Goal: Information Seeking & Learning: Learn about a topic

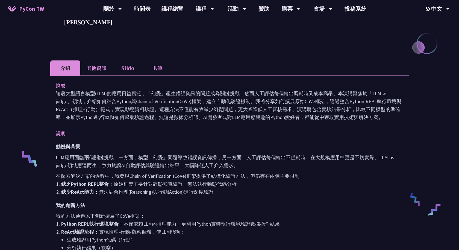
scroll to position [123, 0]
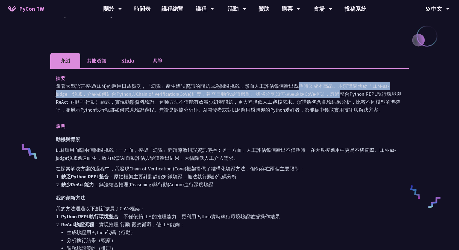
drag, startPoint x: 191, startPoint y: 87, endPoint x: 229, endPoint y: 95, distance: 38.5
click at [229, 94] on p "隨著大型語言模型(LLM)的應用日益廣泛，「幻覺」產生錯誤資訊的問題成為關鍵挑戰，然而人工評估每個輸出既耗時又成本高昂。本演講聚焦於「LLM-as-judge…" at bounding box center [230, 98] width 348 height 32
click at [231, 89] on p "隨著大型語言模型(LLM)的應用日益廣泛，「幻覺」產生錯誤資訊的問題成為關鍵挑戰，然而人工評估每個輸出既耗時又成本高昂。本演講聚焦於「LLM-as-judge…" at bounding box center [230, 98] width 348 height 32
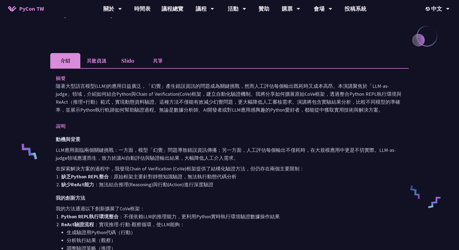
click at [231, 89] on p "隨著大型語言模型(LLM)的應用日益廣泛，「幻覺」產生錯誤資訊的問題成為關鍵挑戰，然而人工評估每個輸出既耗時又成本高昂。本演講聚焦於「LLM-as-judge…" at bounding box center [230, 98] width 348 height 32
click at [227, 92] on p "隨著大型語言模型(LLM)的應用日益廣泛，「幻覺」產生錯誤資訊的問題成為關鍵挑戰，然而人工評估每個輸出既耗時又成本高昂。本演講聚焦於「LLM-as-judge…" at bounding box center [230, 98] width 348 height 32
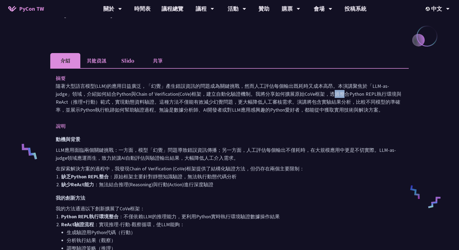
click at [227, 92] on p "隨著大型語言模型(LLM)的應用日益廣泛，「幻覺」產生錯誤資訊的問題成為關鍵挑戰，然而人工評估每個輸出既耗時又成本高昂。本演講聚焦於「LLM-as-judge…" at bounding box center [230, 98] width 348 height 32
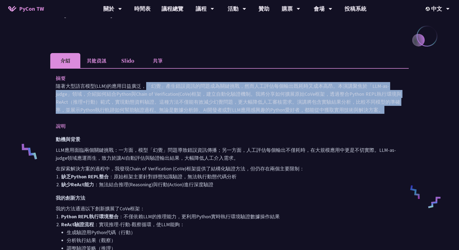
click at [220, 92] on p "隨著大型語言模型(LLM)的應用日益廣泛，「幻覺」產生錯誤資訊的問題成為關鍵挑戰，然而人工評估每個輸出既耗時又成本高昂。本演講聚焦於「LLM-as-judge…" at bounding box center [230, 98] width 348 height 32
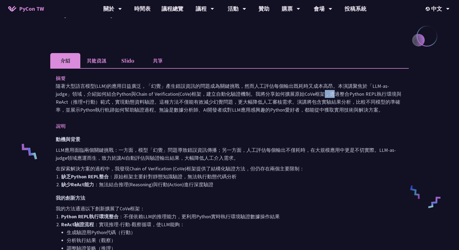
click at [220, 92] on p "隨著大型語言模型(LLM)的應用日益廣泛，「幻覺」產生錯誤資訊的問題成為關鍵挑戰，然而人工評估每個輸出既耗時又成本高昂。本演講聚焦於「LLM-as-judge…" at bounding box center [230, 98] width 348 height 32
click at [250, 95] on p "隨著大型語言模型(LLM)的應用日益廣泛，「幻覺」產生錯誤資訊的問題成為關鍵挑戰，然而人工評估每個輸出既耗時又成本高昂。本演講聚焦於「LLM-as-judge…" at bounding box center [230, 98] width 348 height 32
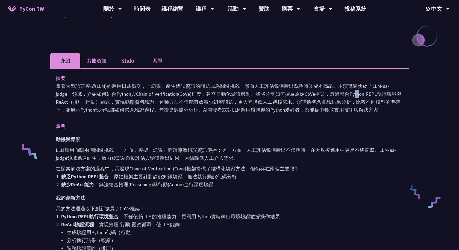
click at [257, 90] on p "隨著大型語言模型(LLM)的應用日益廣泛，「幻覺」產生錯誤資訊的問題成為關鍵挑戰，然而人工評估每個輸出既耗時又成本高昂。本演講聚焦於「LLM-as-judge…" at bounding box center [230, 98] width 348 height 32
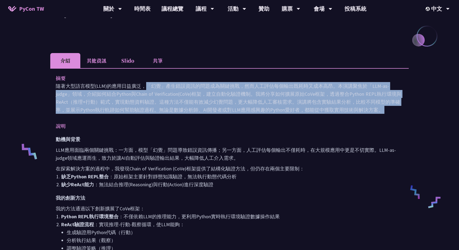
click at [257, 90] on p "隨著大型語言模型(LLM)的應用日益廣泛，「幻覺」產生錯誤資訊的問題成為關鍵挑戰，然而人工評估每個輸出既耗時又成本高昂。本演講聚焦於「LLM-as-judge…" at bounding box center [230, 98] width 348 height 32
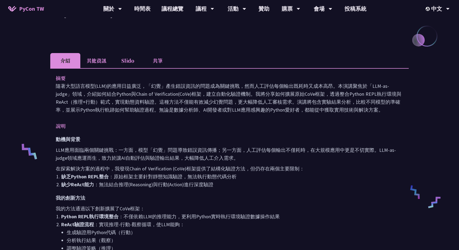
click at [89, 101] on p "隨著大型語言模型(LLM)的應用日益廣泛，「幻覺」產生錯誤資訊的問題成為關鍵挑戰，然而人工評估每個輸出既耗時又成本高昂。本演講聚焦於「LLM-as-judge…" at bounding box center [230, 98] width 348 height 32
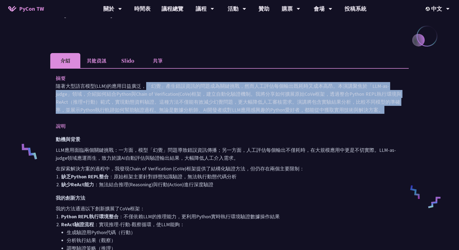
click at [89, 101] on p "隨著大型語言模型(LLM)的應用日益廣泛，「幻覺」產生錯誤資訊的問題成為關鍵挑戰，然而人工評估每個輸出既耗時又成本高昂。本演講聚焦於「LLM-as-judge…" at bounding box center [230, 98] width 348 height 32
click at [108, 101] on p "隨著大型語言模型(LLM)的應用日益廣泛，「幻覺」產生錯誤資訊的問題成為關鍵挑戰，然而人工評估每個輸出既耗時又成本高昂。本演講聚焦於「LLM-as-judge…" at bounding box center [230, 98] width 348 height 32
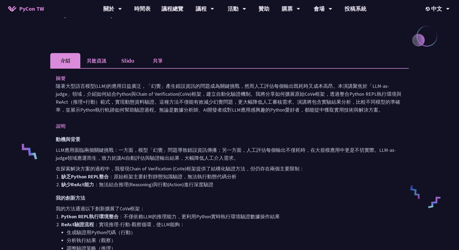
click at [108, 101] on p "隨著大型語言模型(LLM)的應用日益廣泛，「幻覺」產生錯誤資訊的問題成為關鍵挑戰，然而人工評估每個輸出既耗時又成本高昂。本演講聚焦於「LLM-as-judge…" at bounding box center [230, 98] width 348 height 32
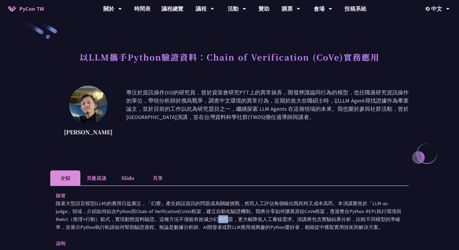
scroll to position [0, 0]
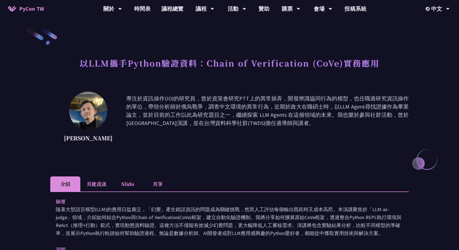
click at [192, 124] on p "專注於資訊操作(IO)的研究員，曾於資策會研究PTT上的異常操弄，開發辨識協同行為的模型，也任職過研究資訊操作的單位，帶領分析師於俄烏戰爭，調查中文環境的異常…" at bounding box center [267, 118] width 283 height 49
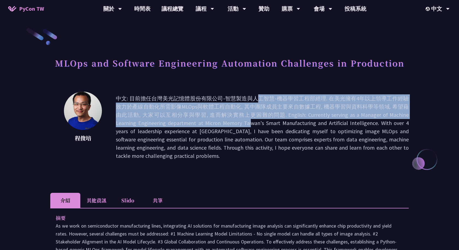
drag, startPoint x: 167, startPoint y: 100, endPoint x: 202, endPoint y: 119, distance: 39.9
click at [202, 119] on p "中文: 目前擔任台灣美光記憶體股份有限公司-智慧製造與人工智慧-機器學習工程部經理. 在美光擁有4年以上領導工作經驗致力於產線自動化所需影像MLOps與軟體工…" at bounding box center [262, 127] width 293 height 66
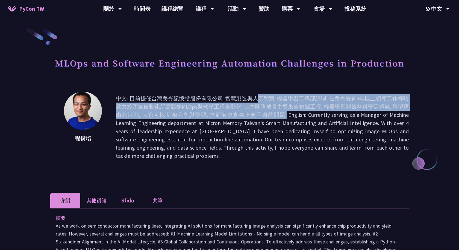
click at [201, 118] on p "中文: 目前擔任台灣美光記憶體股份有限公司-智慧製造與人工智慧-機器學習工程部經理. 在美光擁有4年以上領導工作經驗致力於產線自動化所需影像MLOps與軟體工…" at bounding box center [262, 127] width 293 height 66
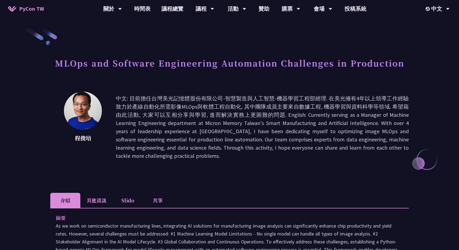
click at [201, 118] on p "中文: 目前擔任台灣美光記憶體股份有限公司-智慧製造與人工智慧-機器學習工程部經理. 在美光擁有4年以上領導工作經驗致力於產線自動化所需影像MLOps與軟體工…" at bounding box center [262, 127] width 293 height 66
click at [220, 59] on h1 "MLOps and Software Engineering Automation Challenges in Production" at bounding box center [230, 63] width 350 height 16
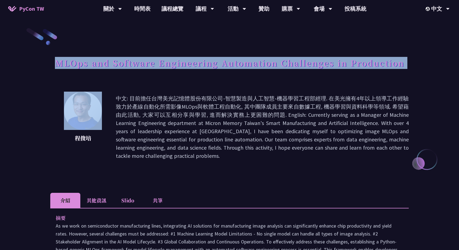
click at [220, 59] on h1 "MLOps and Software Engineering Automation Challenges in Production" at bounding box center [230, 63] width 350 height 16
click at [220, 74] on div "MLOps and Software Engineering Automation Challenges in Production" at bounding box center [229, 69] width 359 height 29
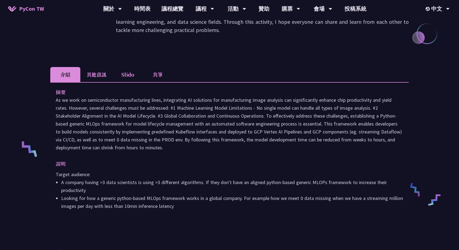
scroll to position [124, 0]
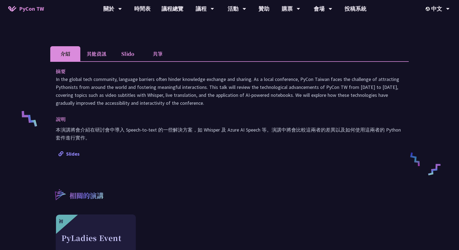
scroll to position [124, 0]
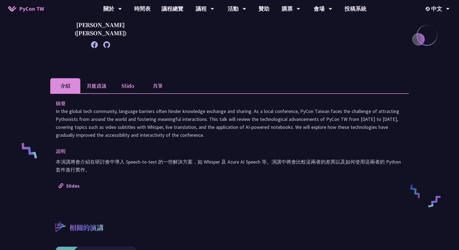
click at [99, 82] on li "其他資訊" at bounding box center [96, 85] width 32 height 15
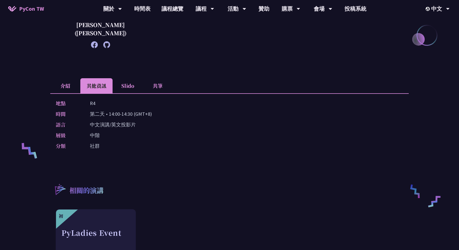
click at [127, 81] on li "Slido" at bounding box center [128, 85] width 30 height 15
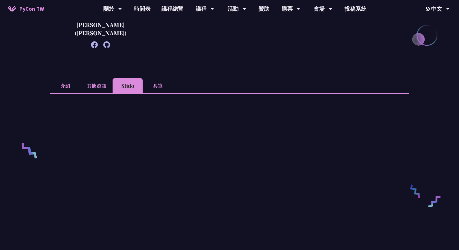
click at [159, 86] on li "共筆" at bounding box center [158, 85] width 30 height 15
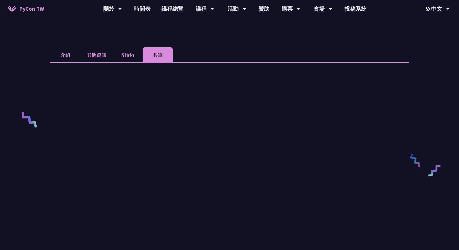
scroll to position [78, 0]
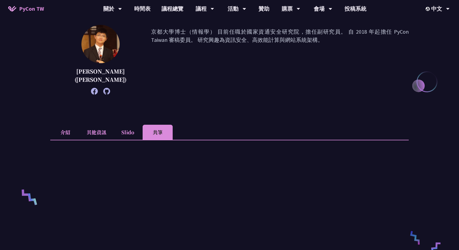
click at [64, 125] on li "介紹" at bounding box center [65, 132] width 30 height 15
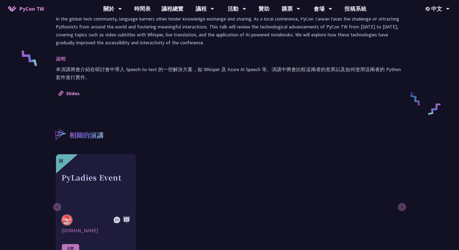
scroll to position [217, 0]
click at [67, 95] on link "Slides" at bounding box center [68, 93] width 21 height 6
